Goal: Complete application form

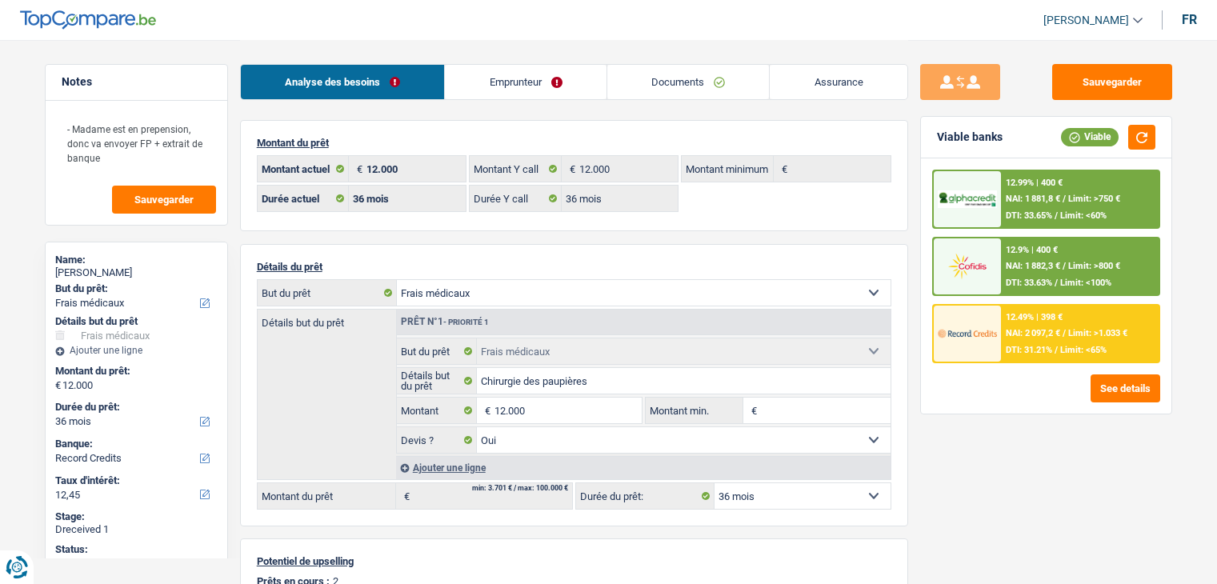
select select "medical"
select select "36"
select select "record credits"
select select "36"
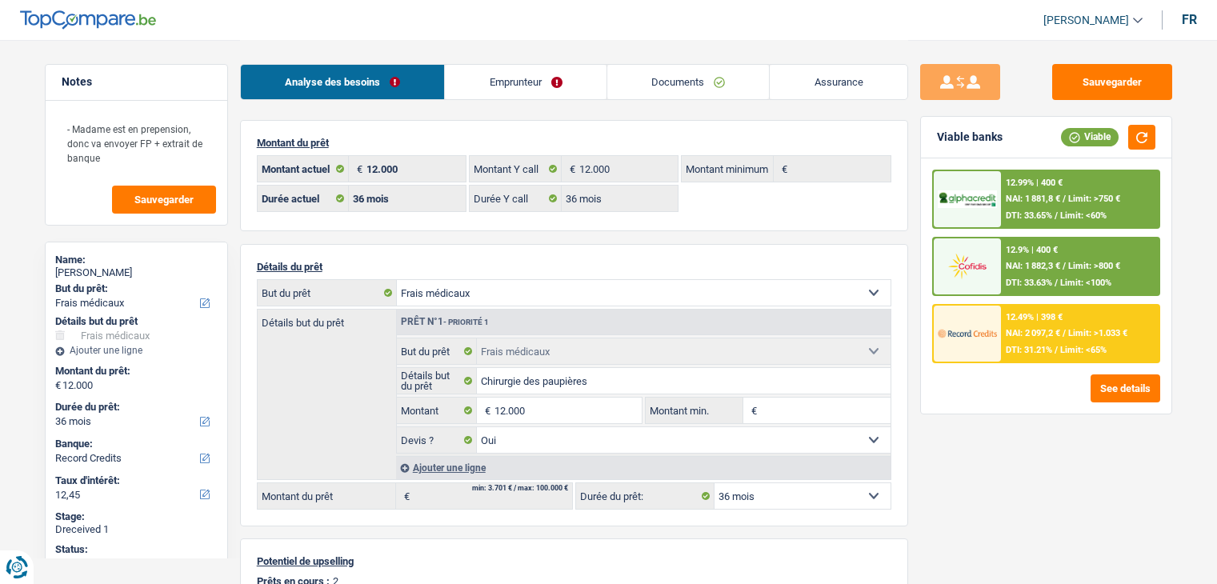
select select "36"
select select "medical"
select select "yes"
select select "36"
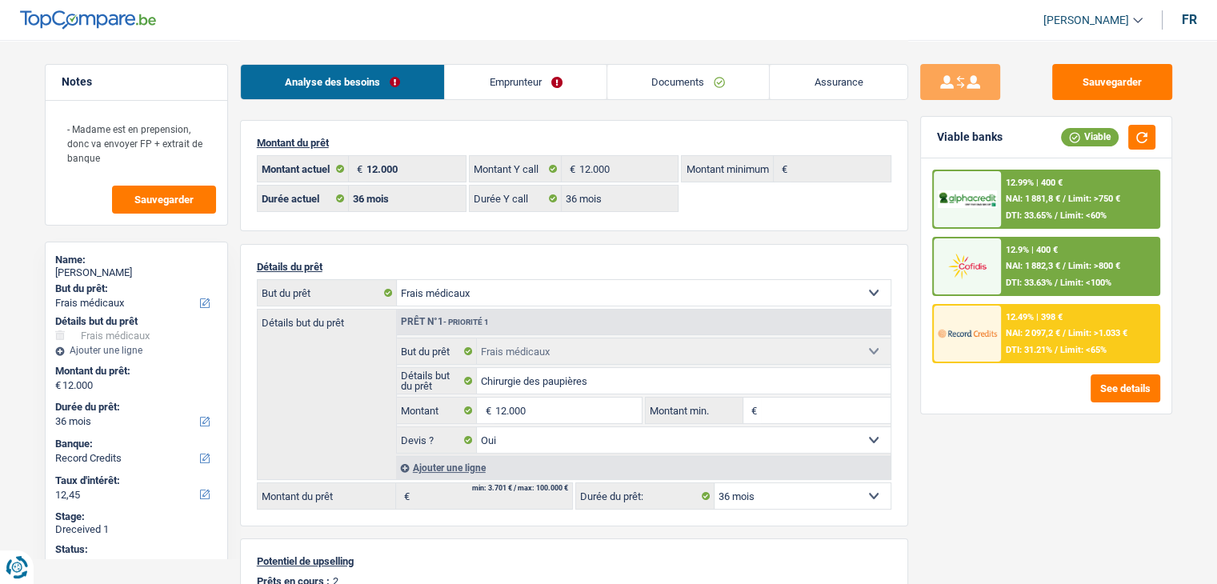
click at [695, 76] on link "Documents" at bounding box center [688, 82] width 162 height 34
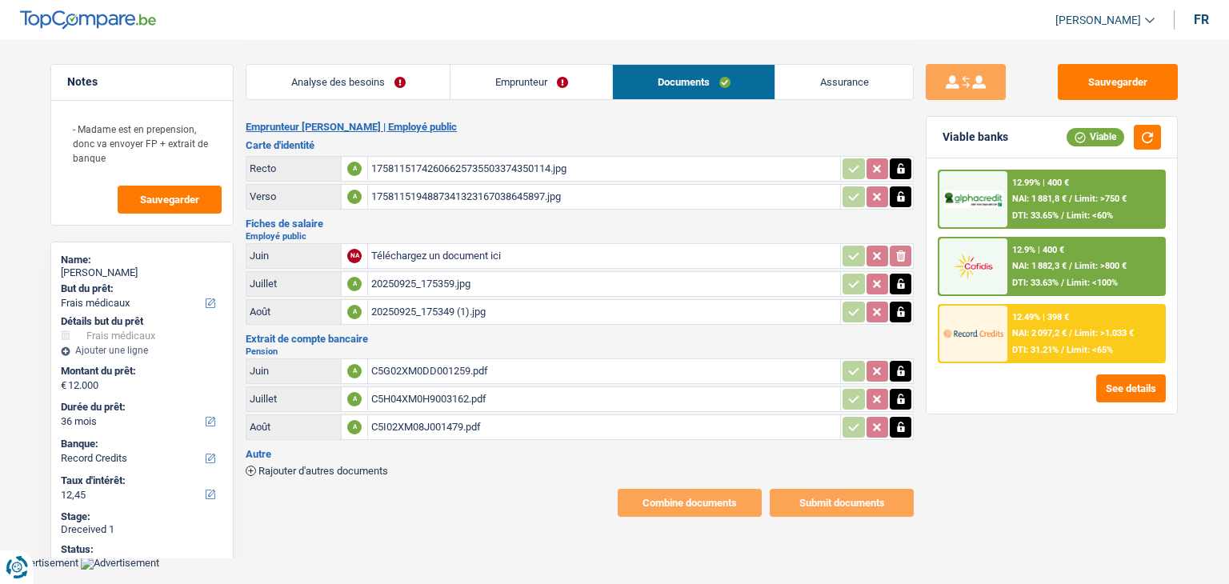
click at [422, 359] on div "C5G02XM0DD001259.pdf" at bounding box center [604, 371] width 466 height 24
click at [461, 403] on div "C5H04XM0H9003162.pdf" at bounding box center [604, 399] width 466 height 24
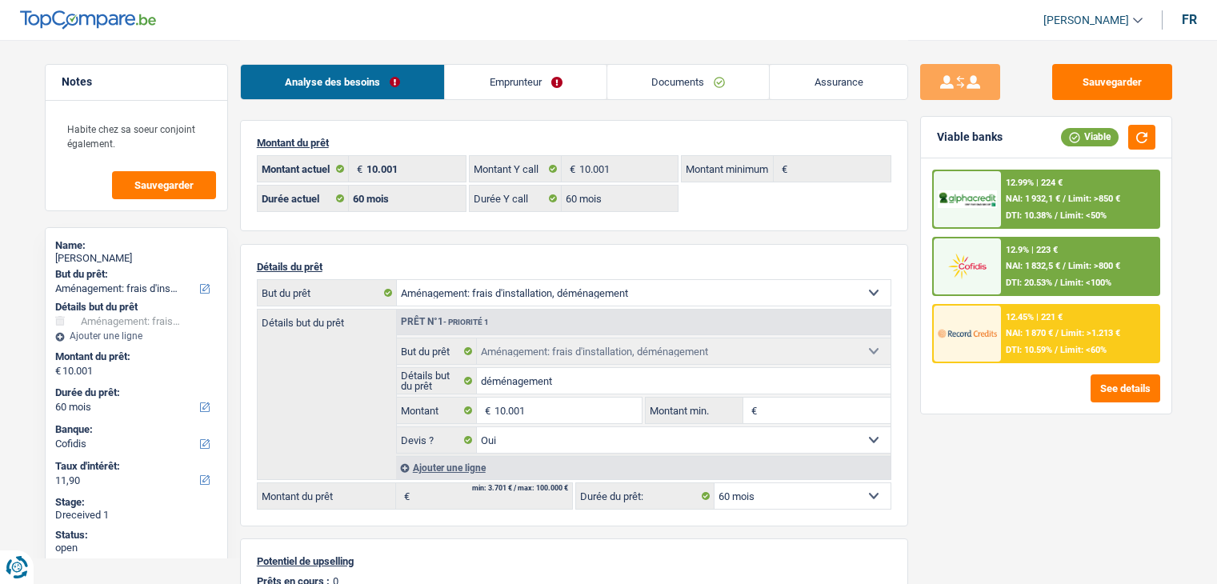
select select "movingOrInstallation"
select select "60"
select select "cofidis"
select select "60"
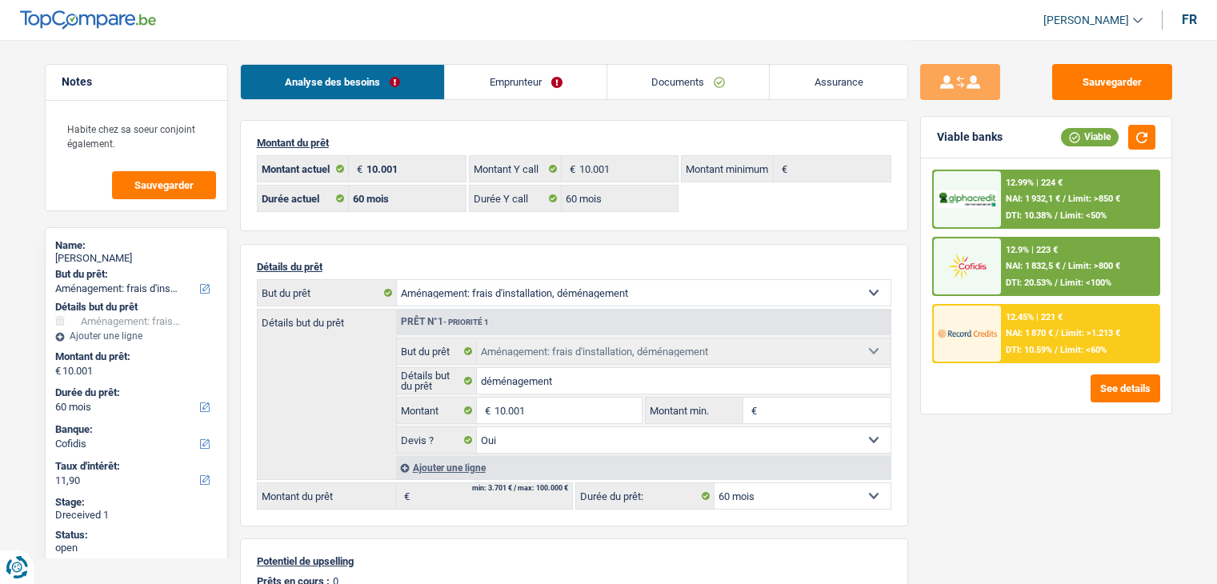
select select "60"
select select "movingOrInstallation"
select select "yes"
select select "60"
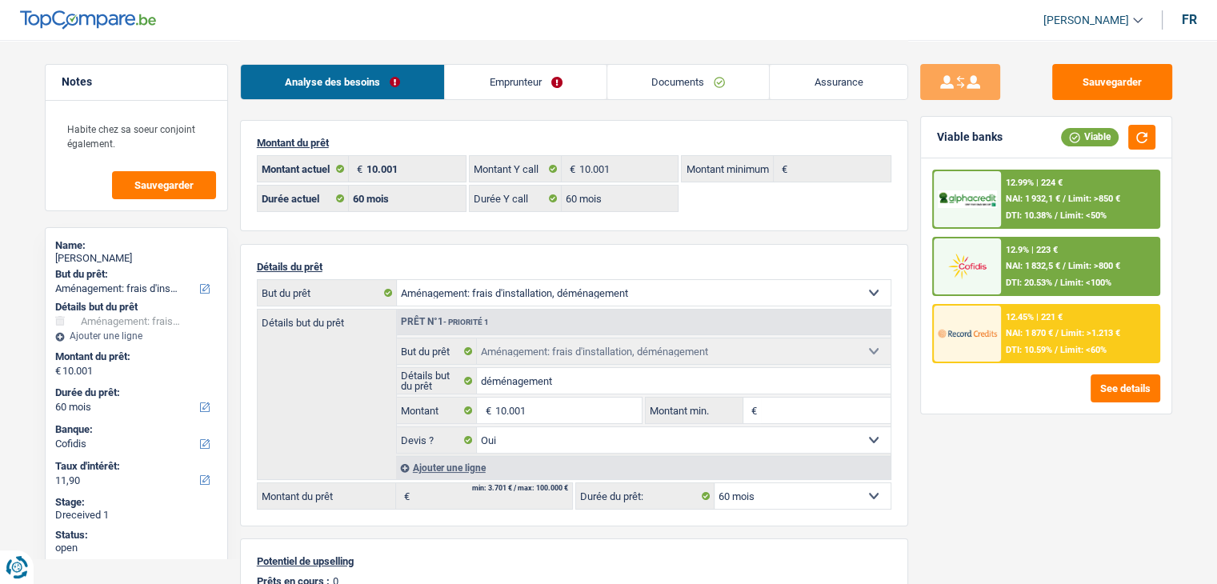
click at [538, 97] on link "Emprunteur" at bounding box center [526, 82] width 162 height 34
